Goal: Find specific page/section: Find specific page/section

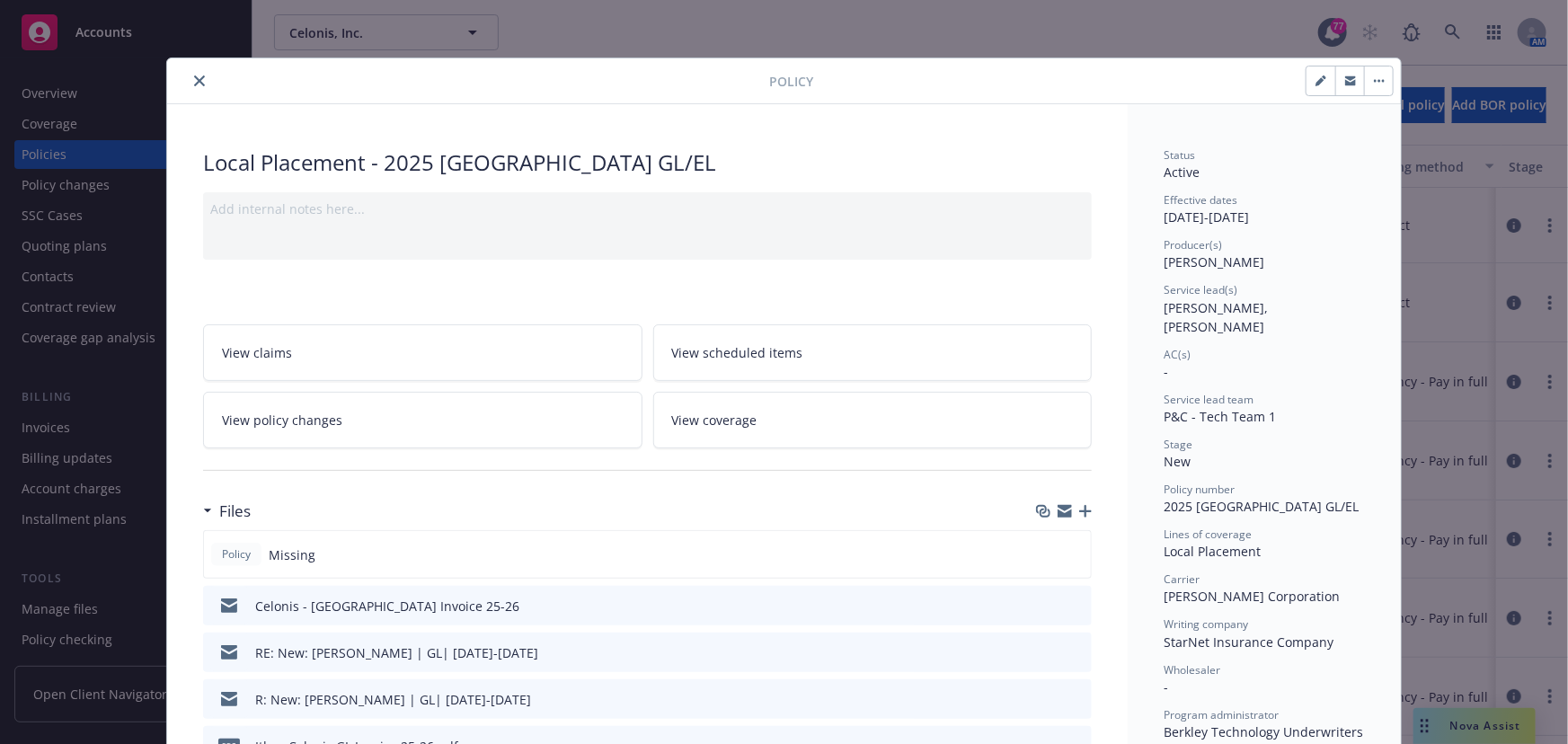
scroll to position [54, 0]
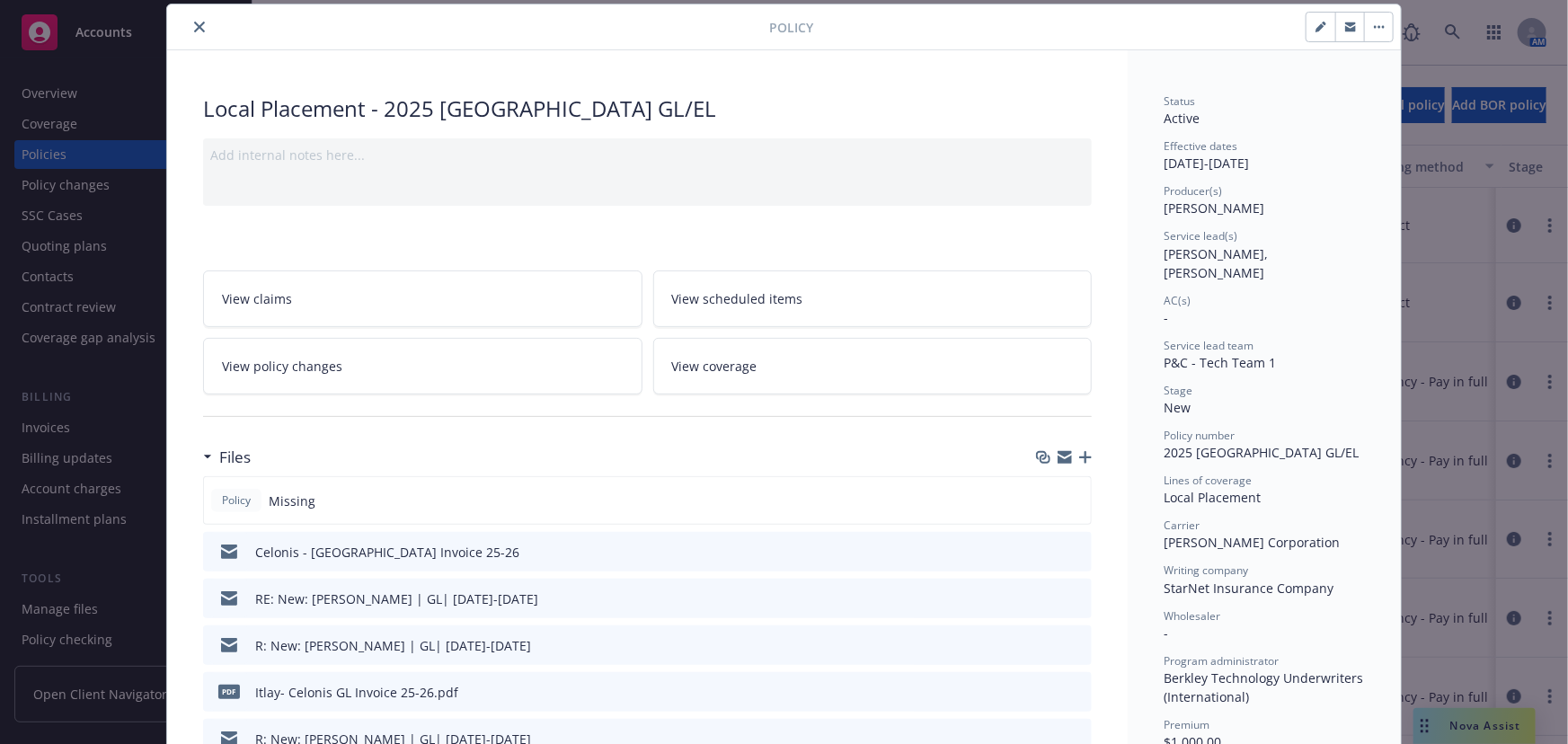
click at [179, 26] on div at bounding box center [471, 27] width 595 height 22
click at [181, 25] on div at bounding box center [471, 27] width 595 height 22
click at [189, 26] on button "close" at bounding box center [200, 27] width 22 height 22
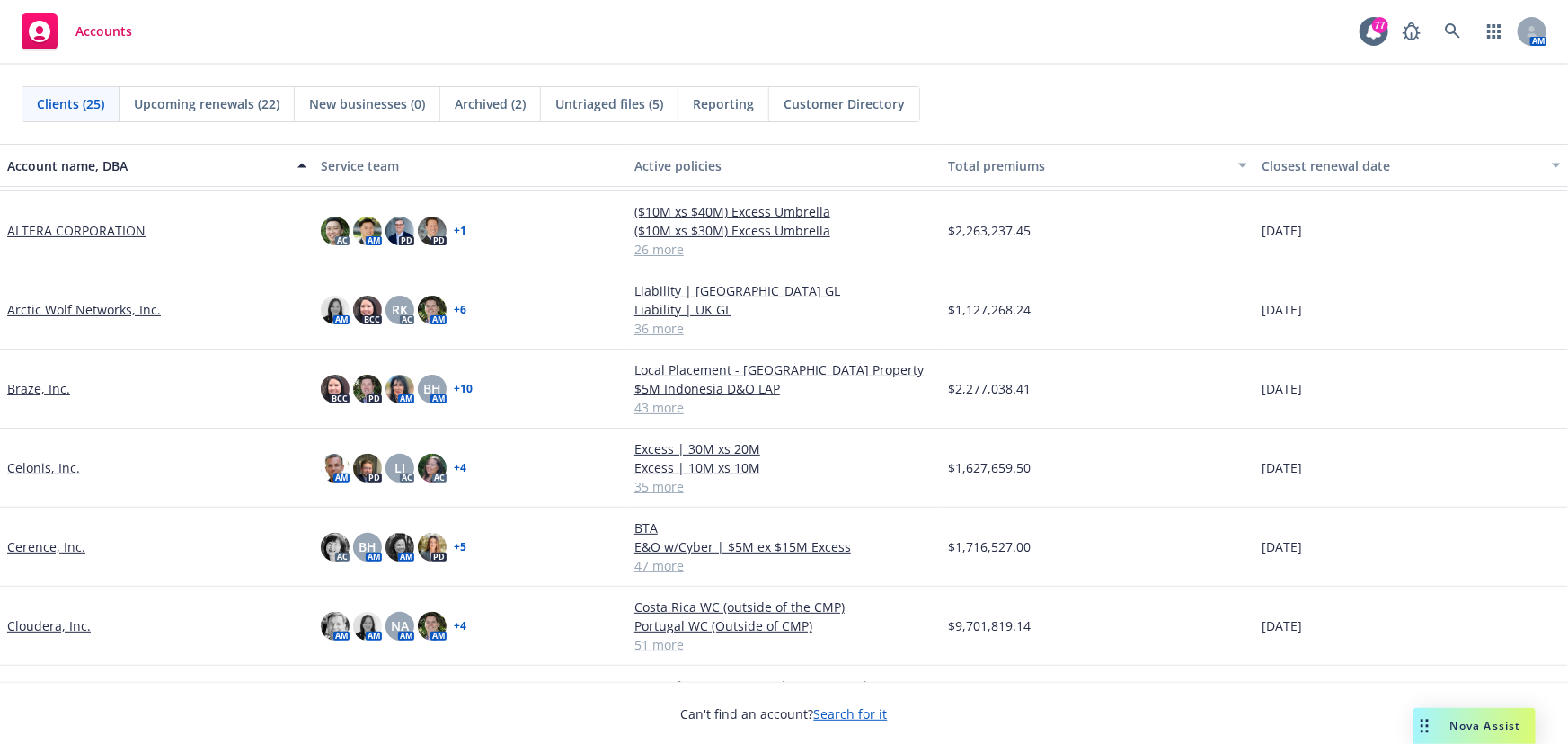
scroll to position [81, 0]
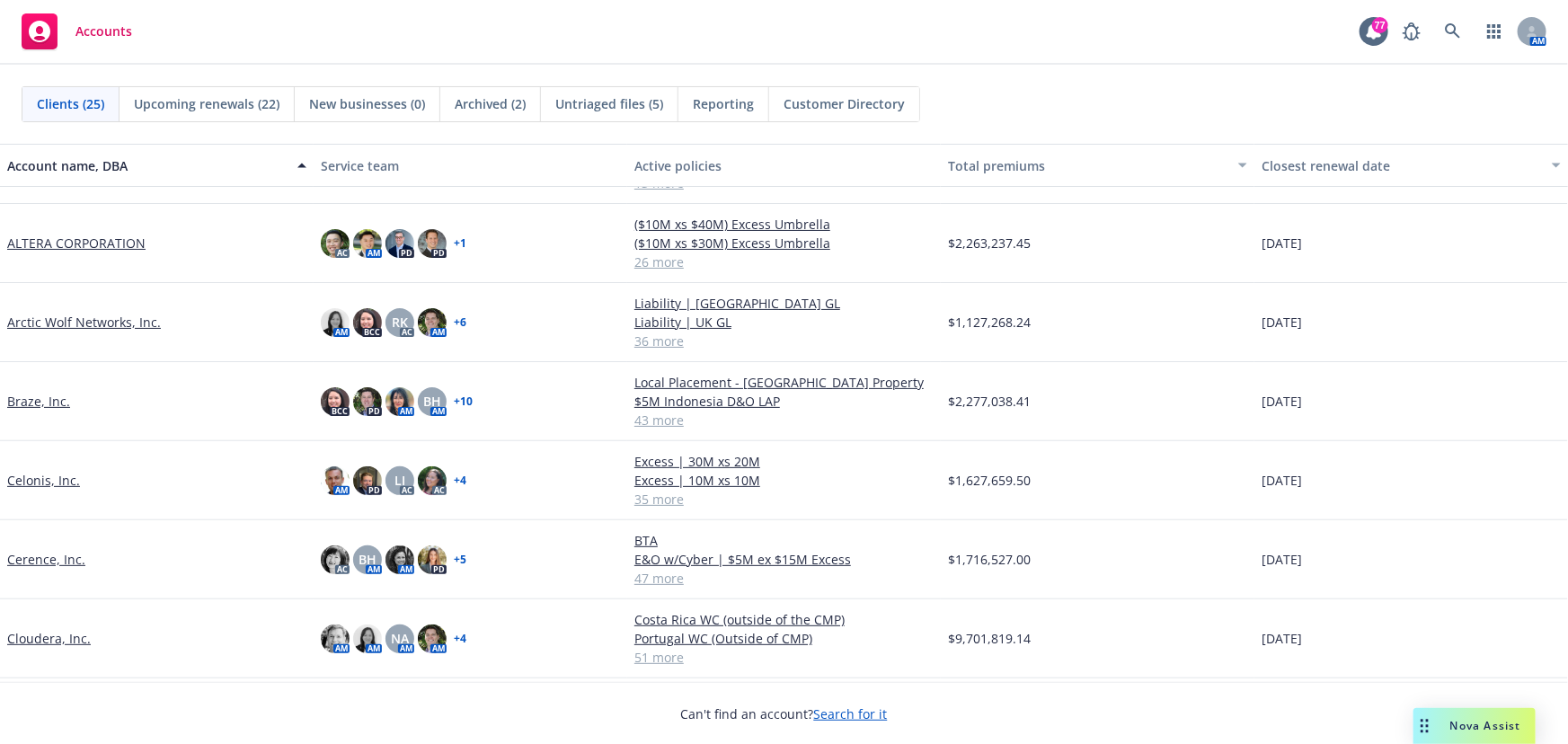
click at [90, 31] on span "Accounts" at bounding box center [103, 31] width 57 height 14
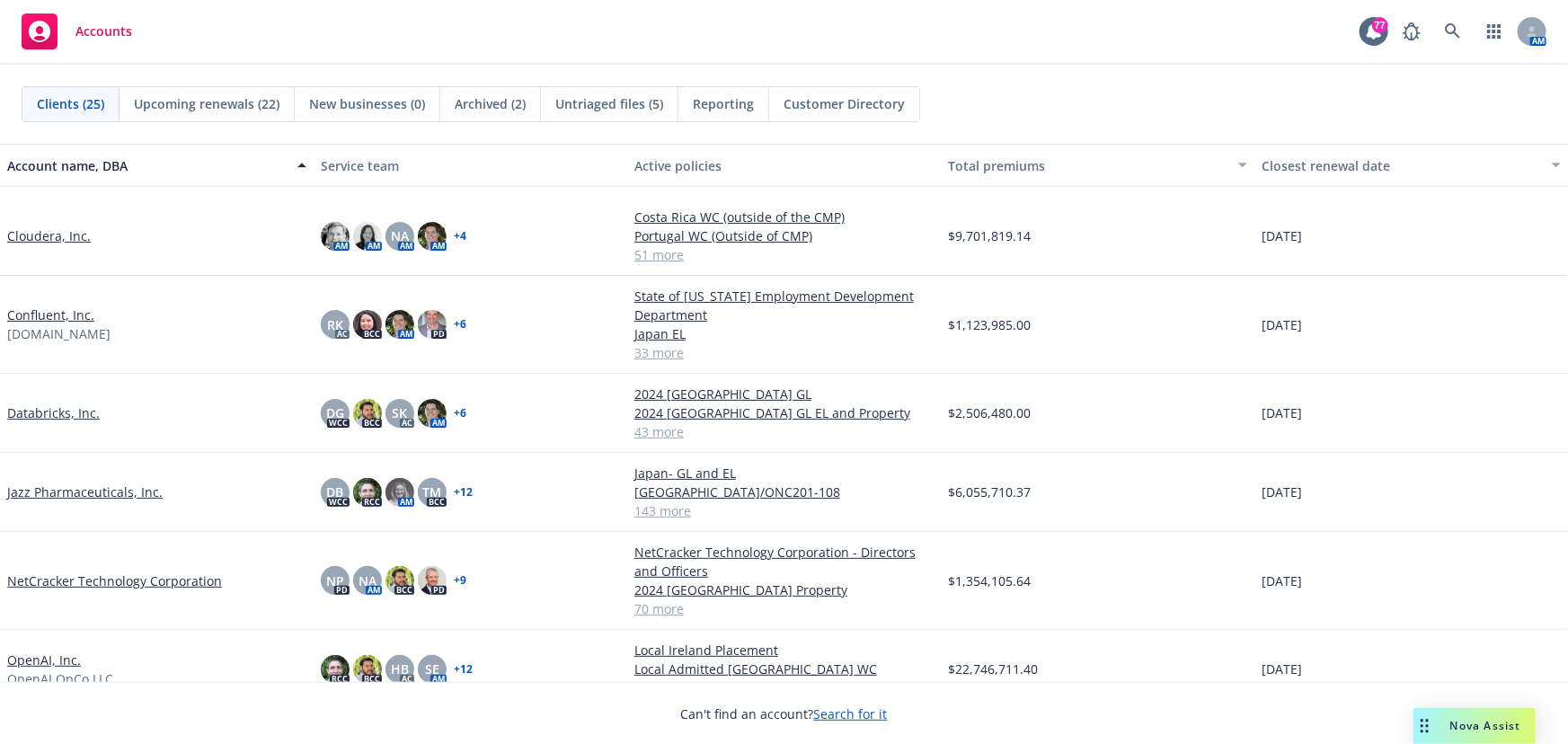
scroll to position [377, 0]
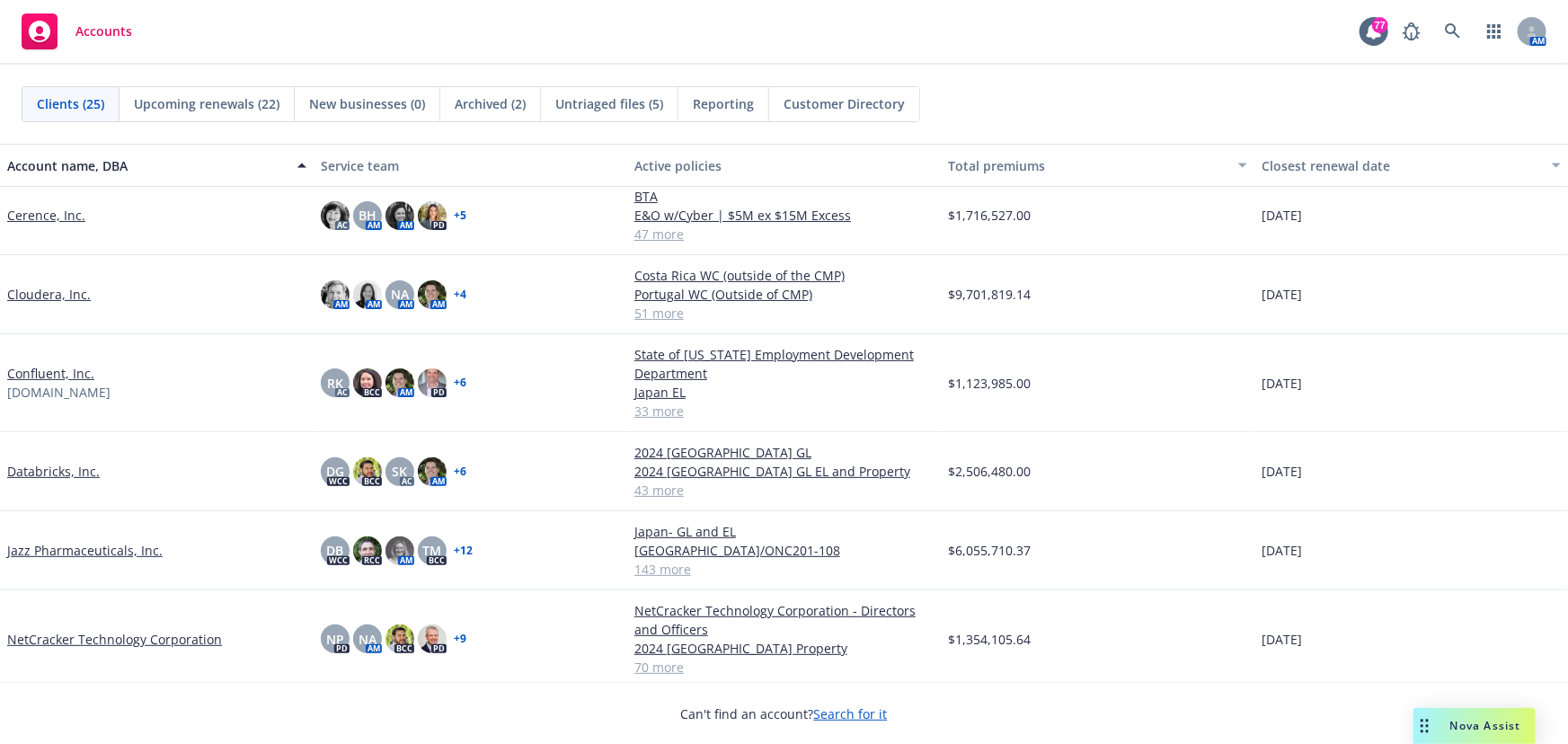
click at [41, 470] on link "Databricks, Inc." at bounding box center [53, 471] width 93 height 19
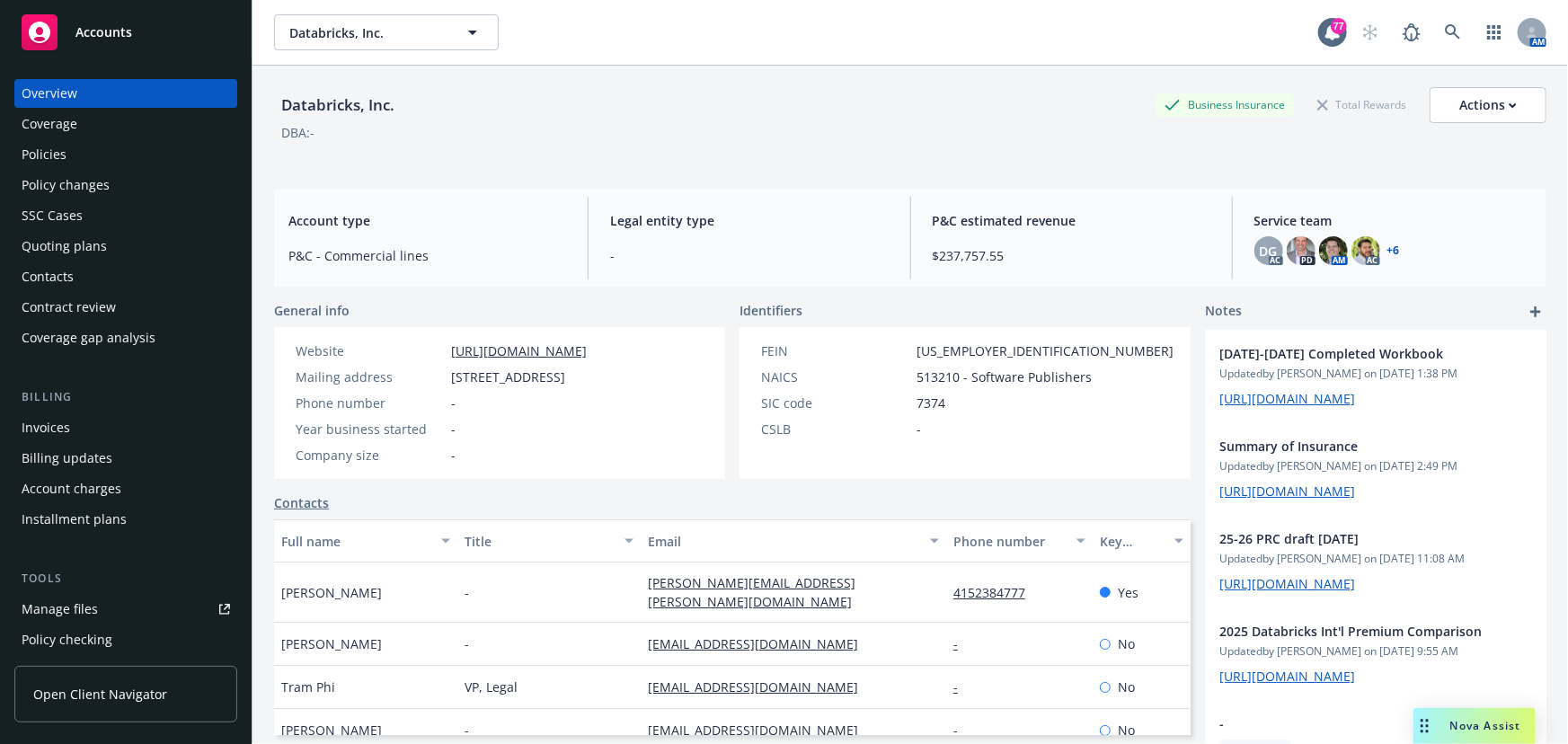
click at [65, 150] on div "Policies" at bounding box center [126, 154] width 208 height 29
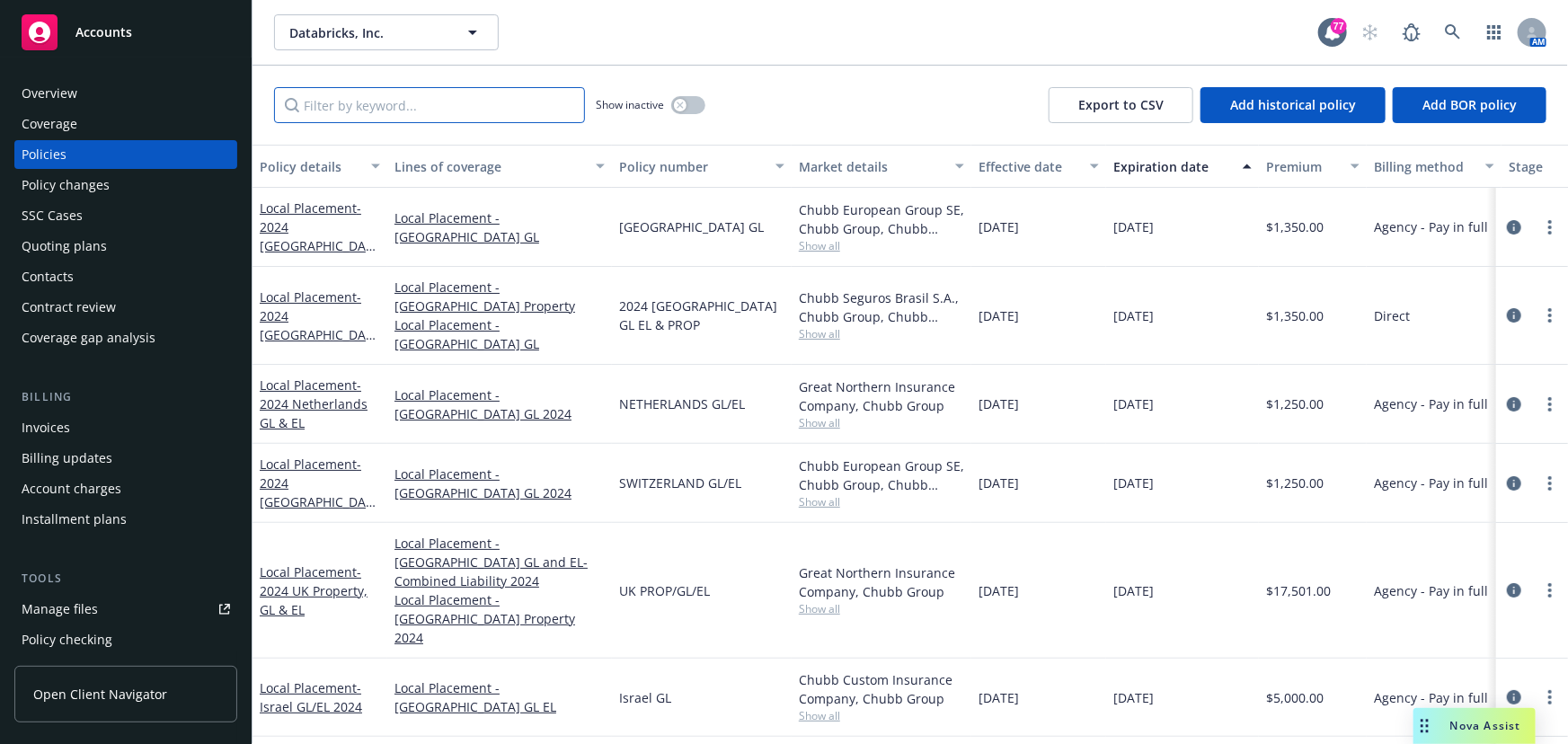
click at [337, 104] on input "Filter by keyword..." at bounding box center [429, 105] width 311 height 36
type input "local"
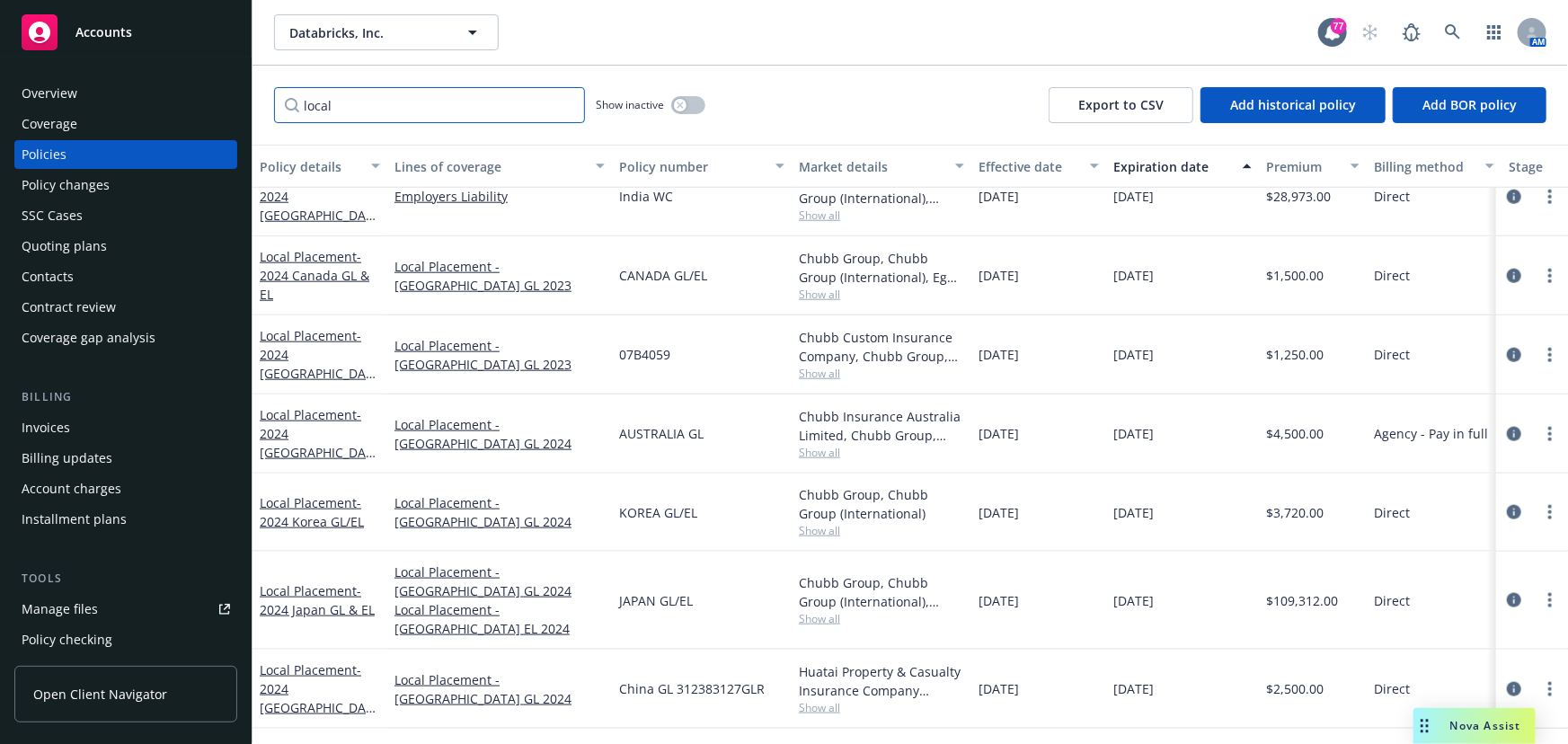
scroll to position [944, 0]
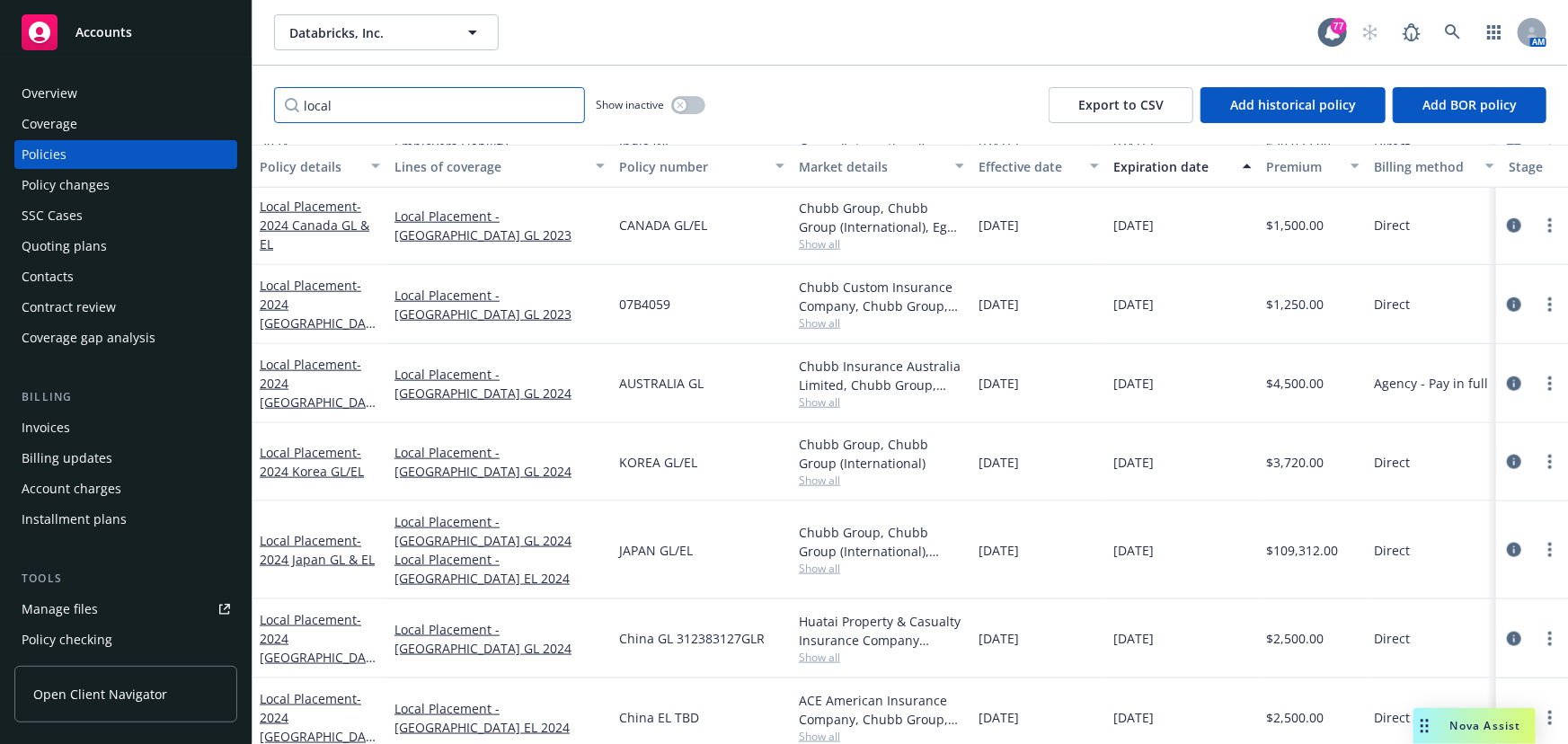
click at [573, 105] on input "local" at bounding box center [429, 105] width 311 height 36
click at [566, 107] on input "local" at bounding box center [429, 105] width 311 height 36
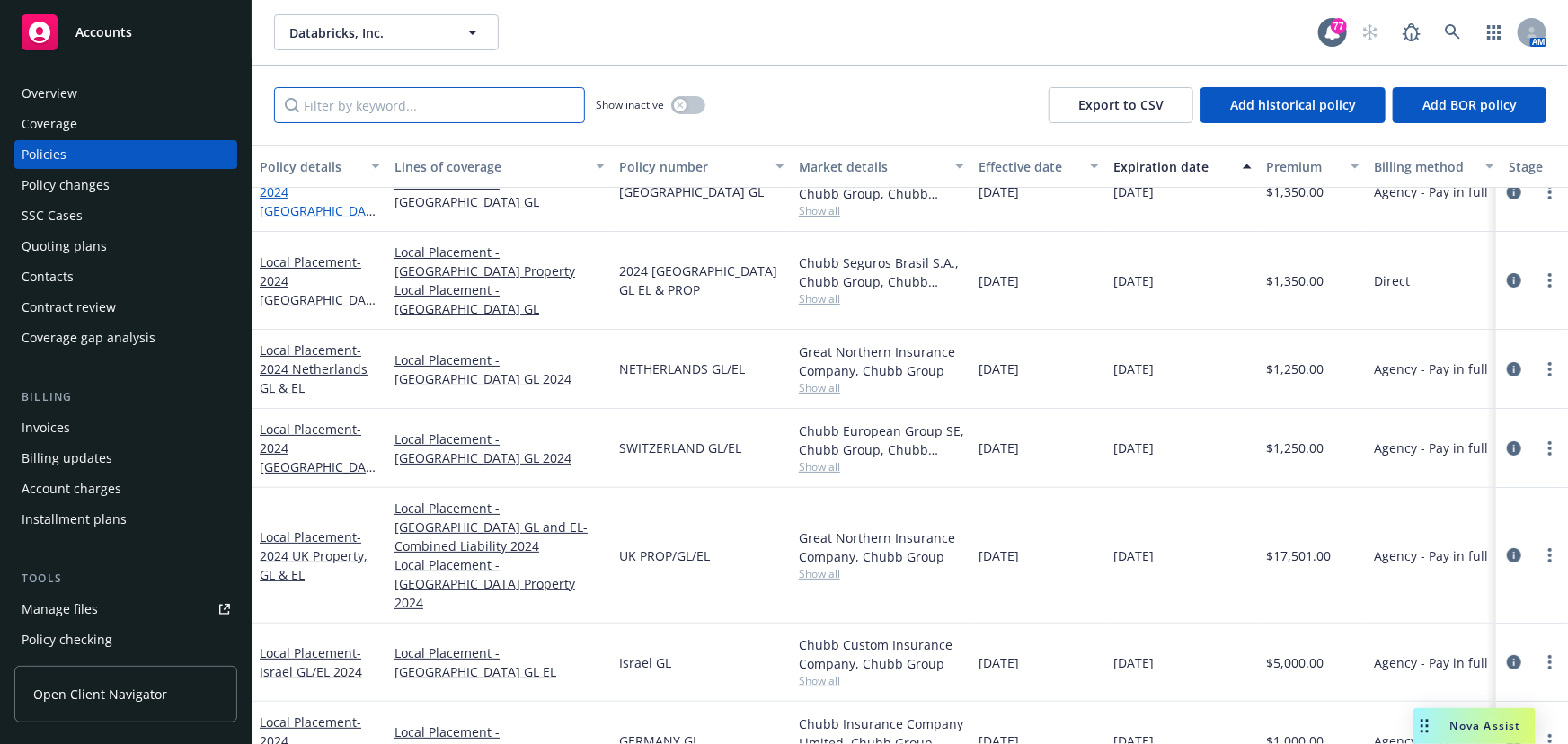
scroll to position [0, 0]
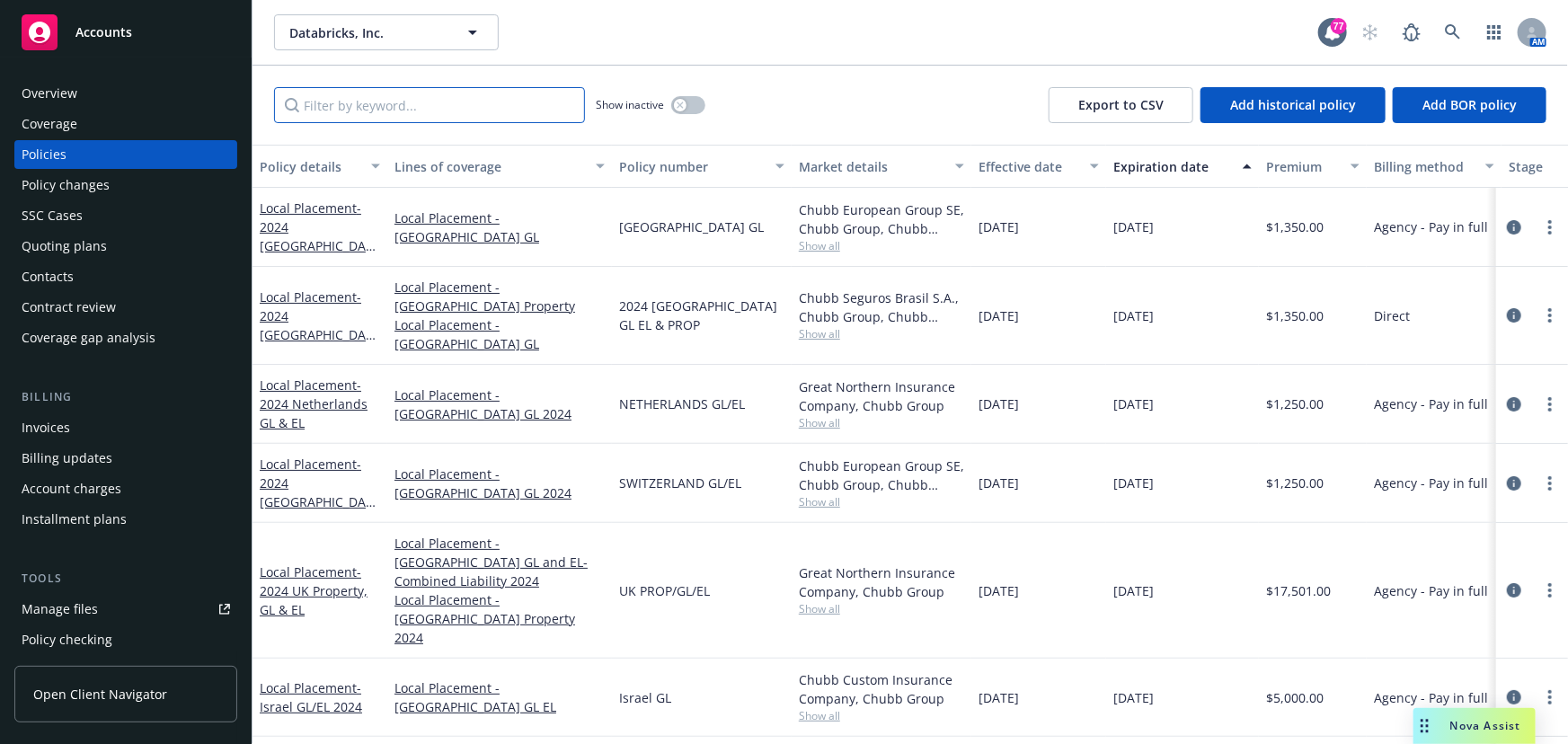
click at [339, 108] on input "Filter by keyword..." at bounding box center [429, 105] width 311 height 36
type input "local"
